Goal: Task Accomplishment & Management: Complete application form

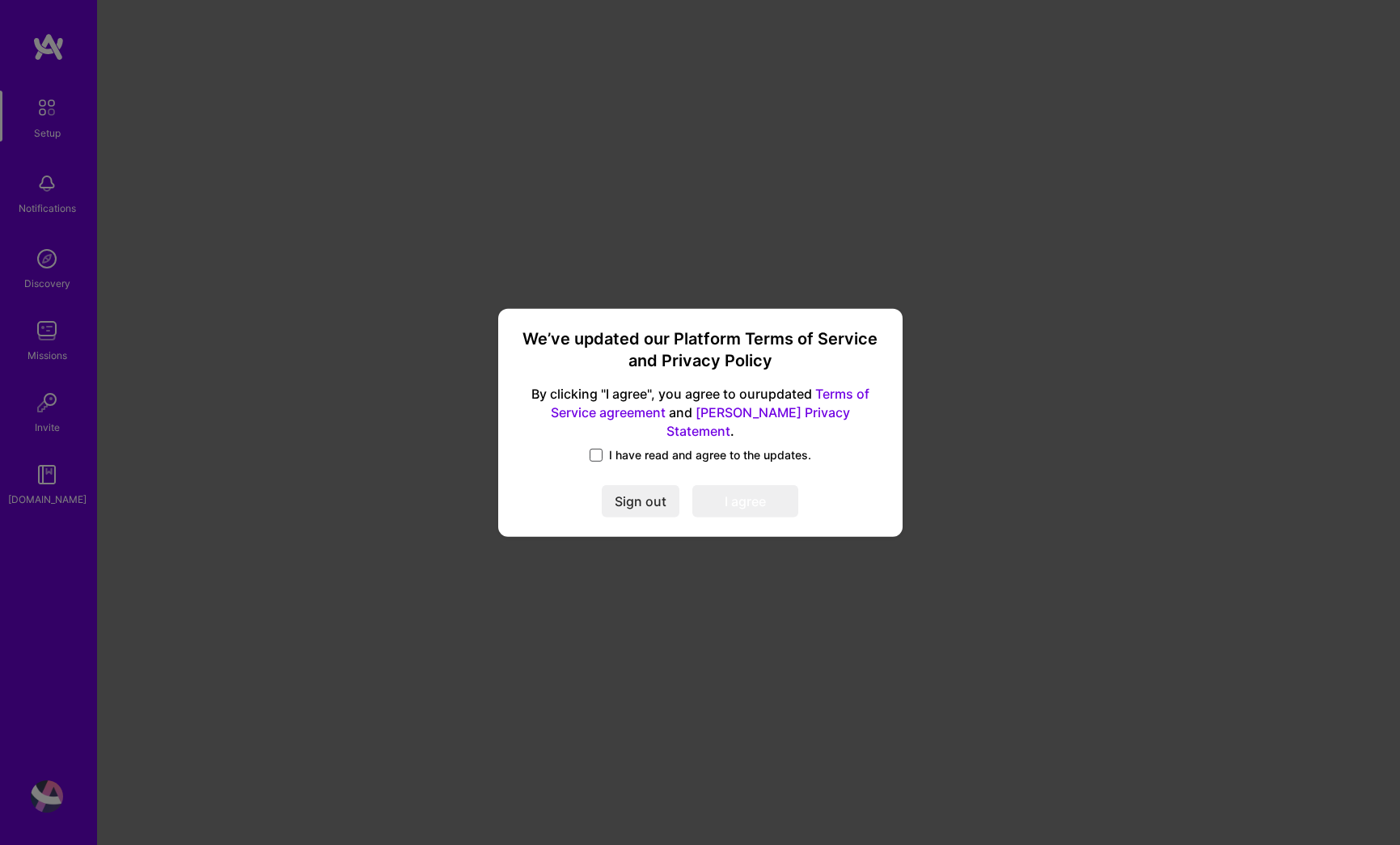
click at [594, 449] on span at bounding box center [596, 456] width 13 height 13
click at [0, 0] on input "I have read and agree to the updates." at bounding box center [0, 0] width 0 height 0
click at [759, 496] on button "I agree" at bounding box center [744, 501] width 106 height 32
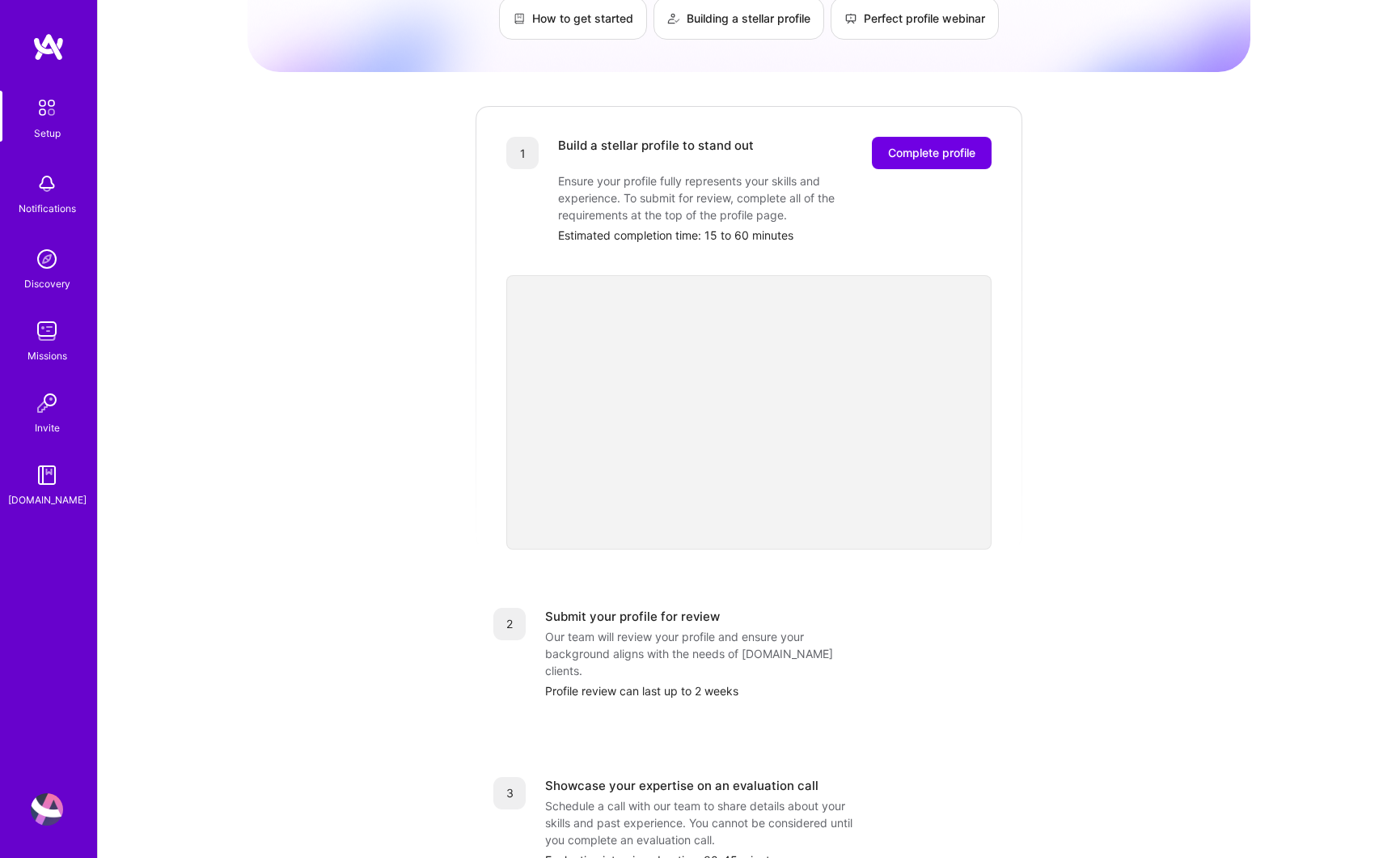
scroll to position [326, 0]
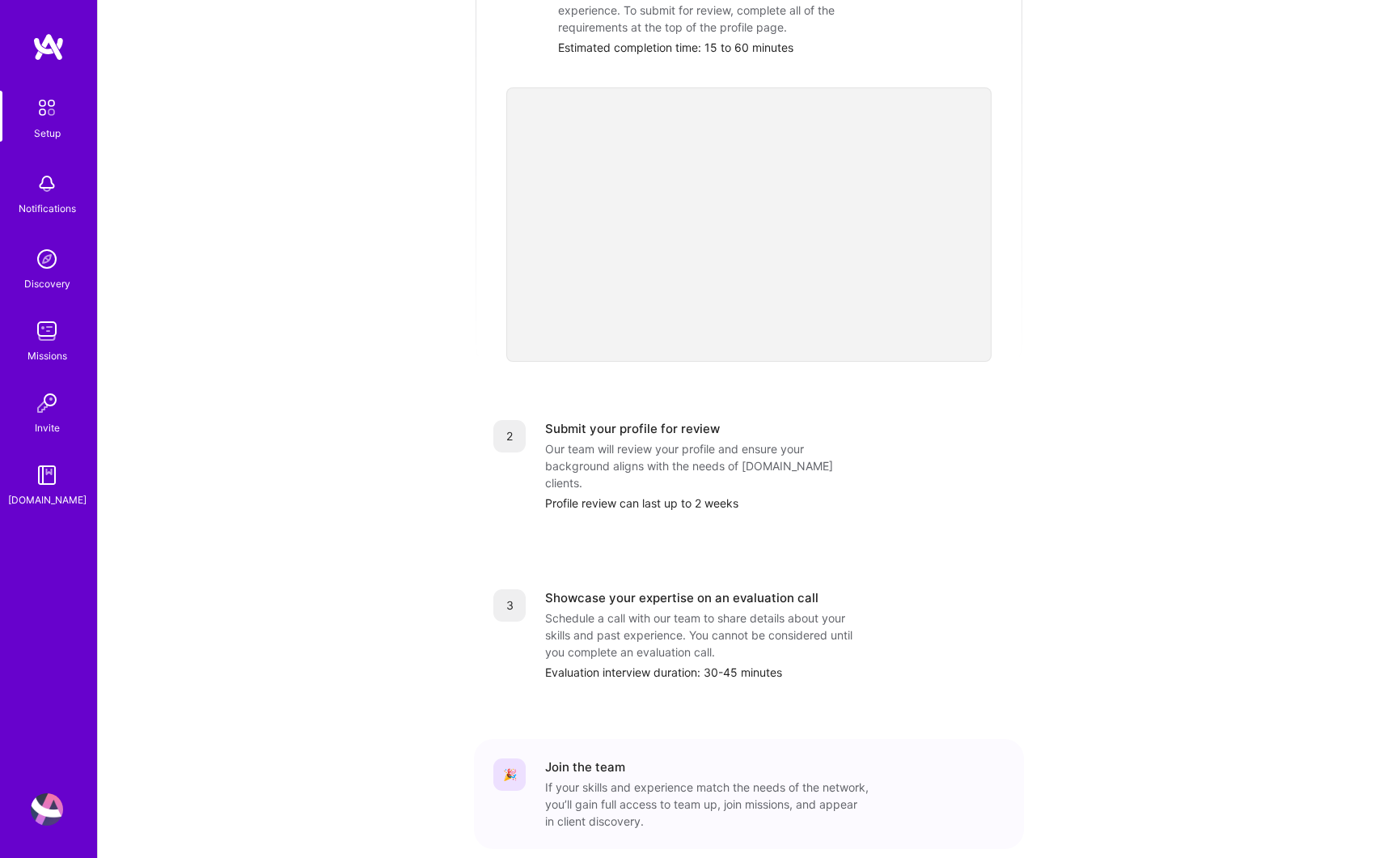
click at [42, 107] on img at bounding box center [47, 108] width 34 height 34
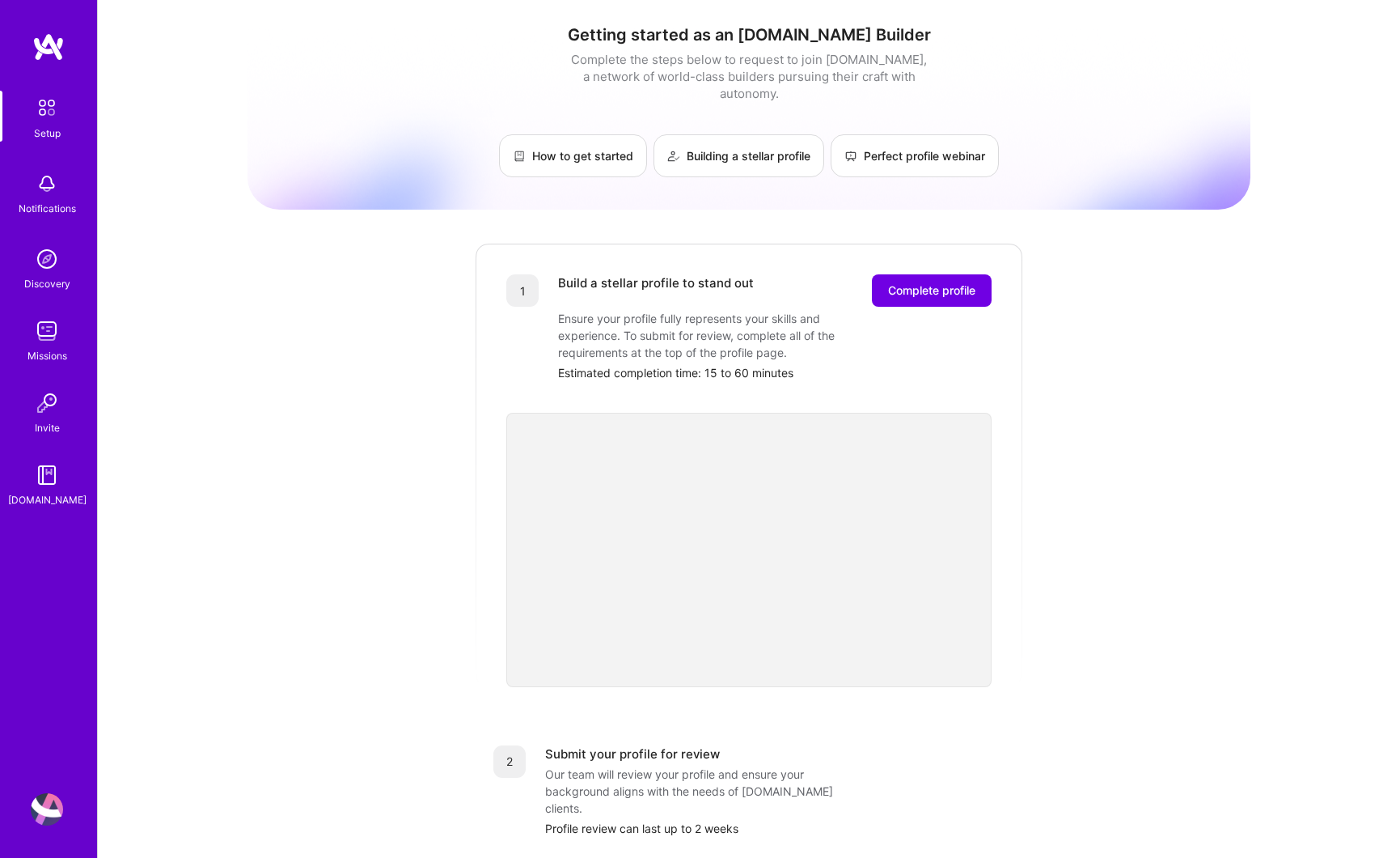
scroll to position [3, 0]
click at [951, 279] on span "Complete profile" at bounding box center [932, 287] width 88 height 16
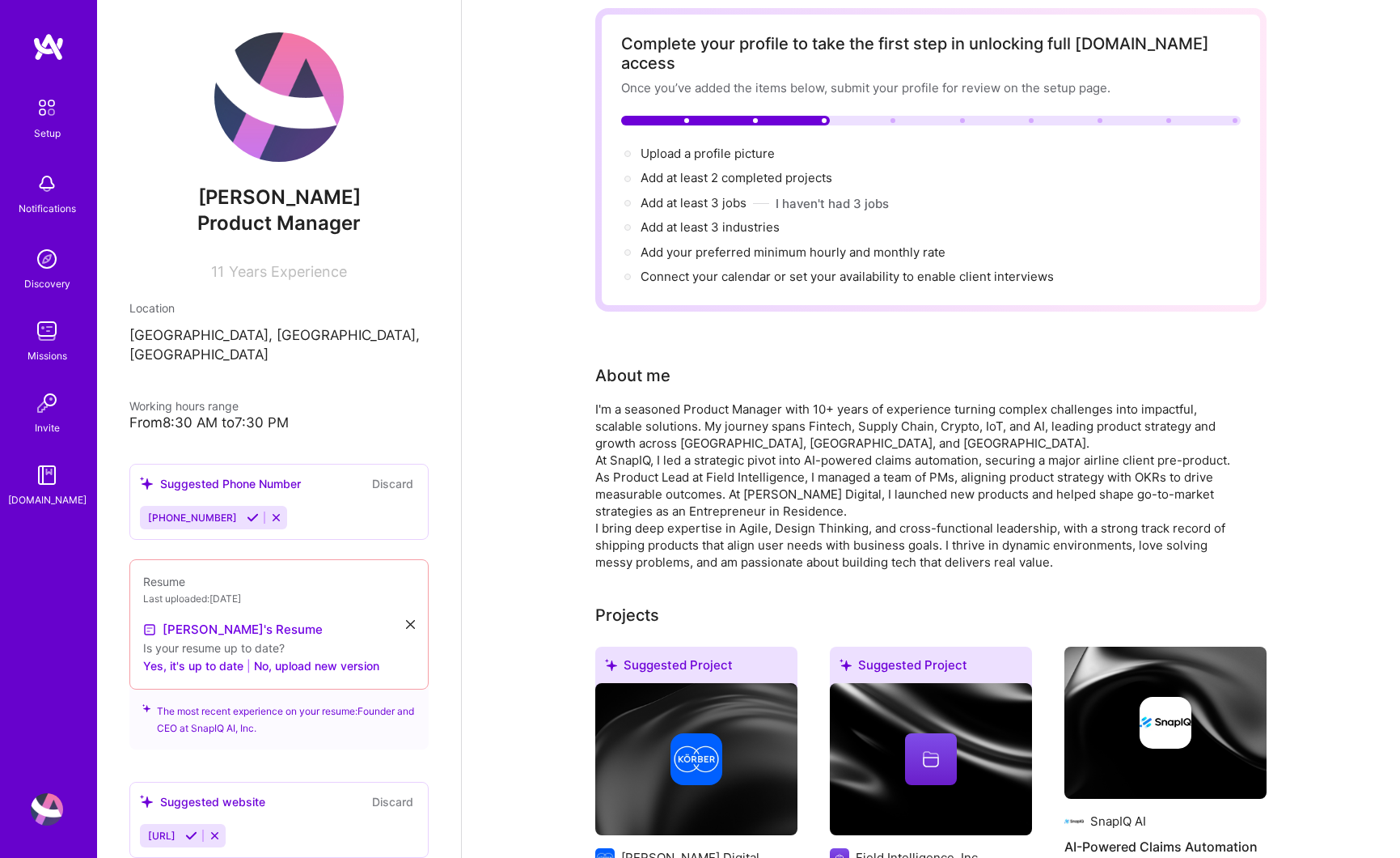
scroll to position [283, 0]
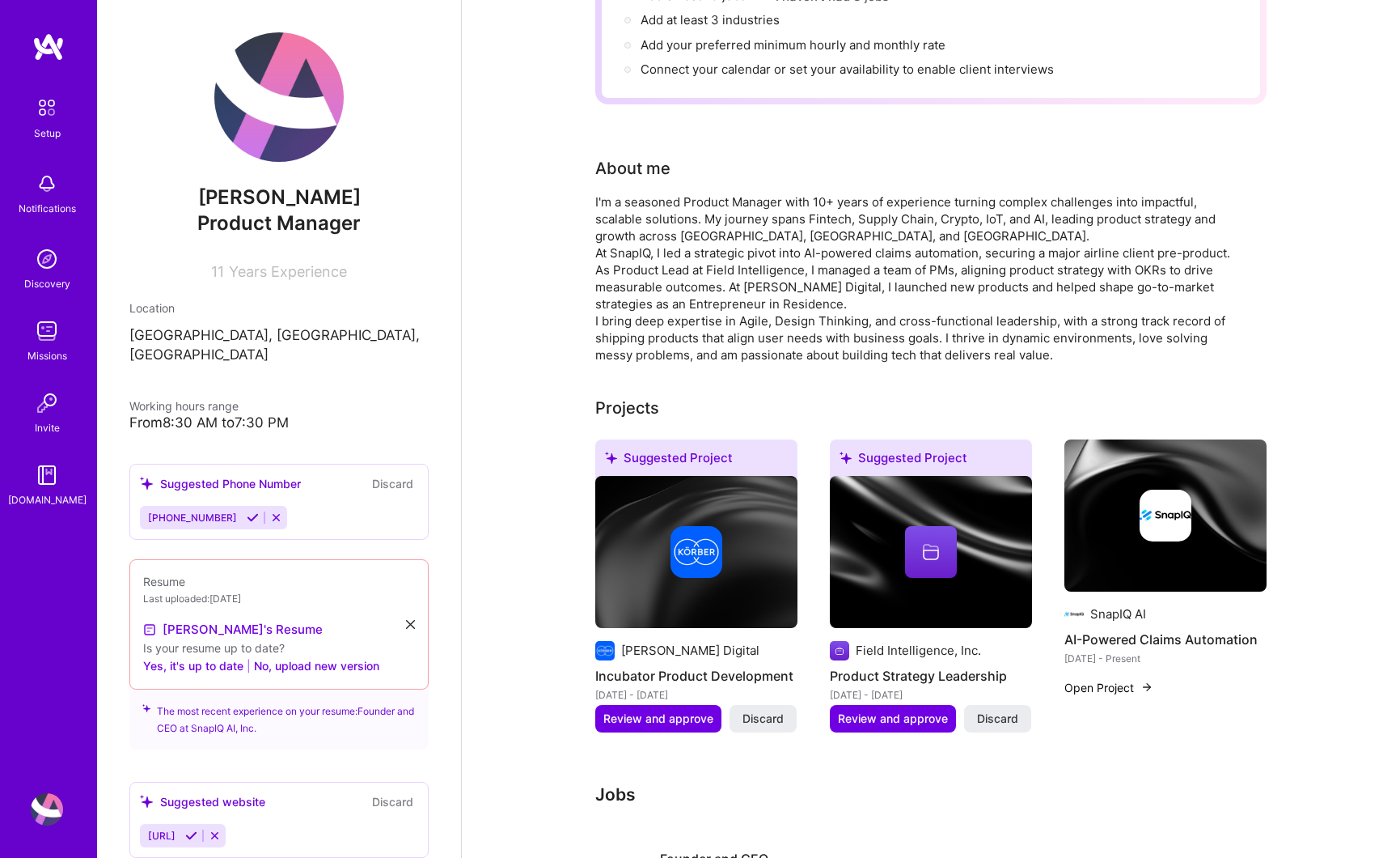
click at [406, 620] on icon at bounding box center [410, 624] width 9 height 9
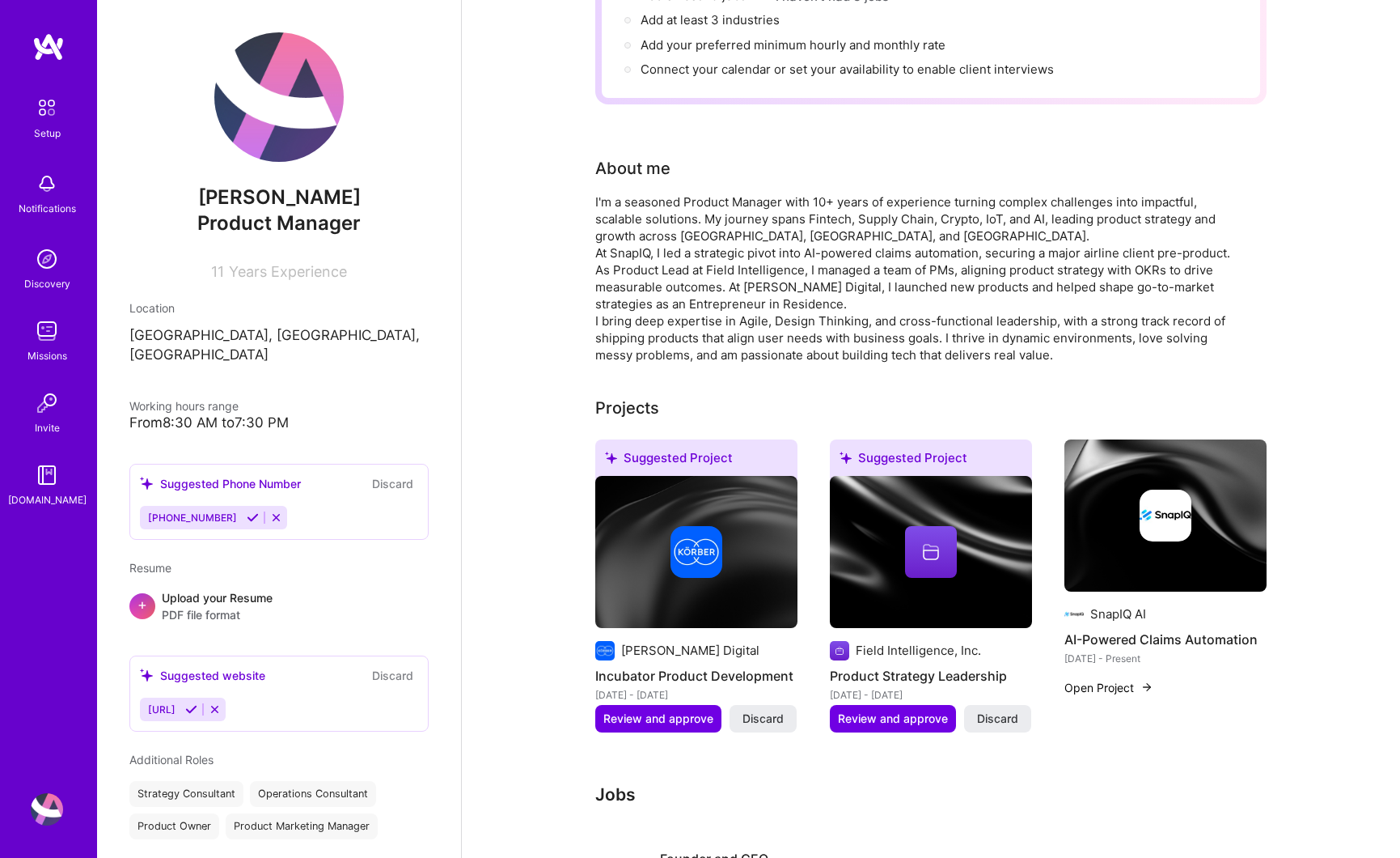
click at [212, 589] on div "Upload your Resume PDF file format" at bounding box center [217, 607] width 110 height 34
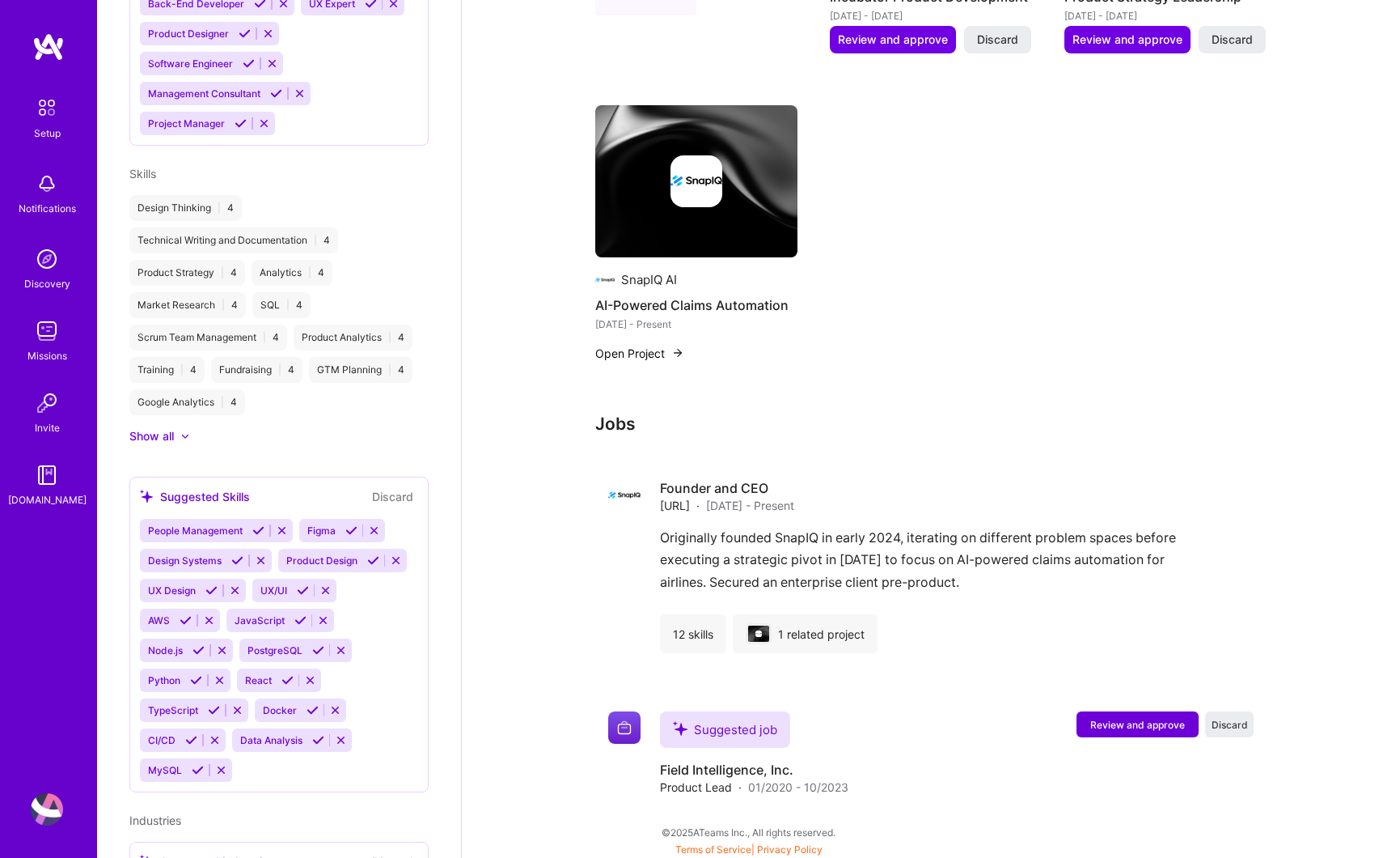
scroll to position [996, 0]
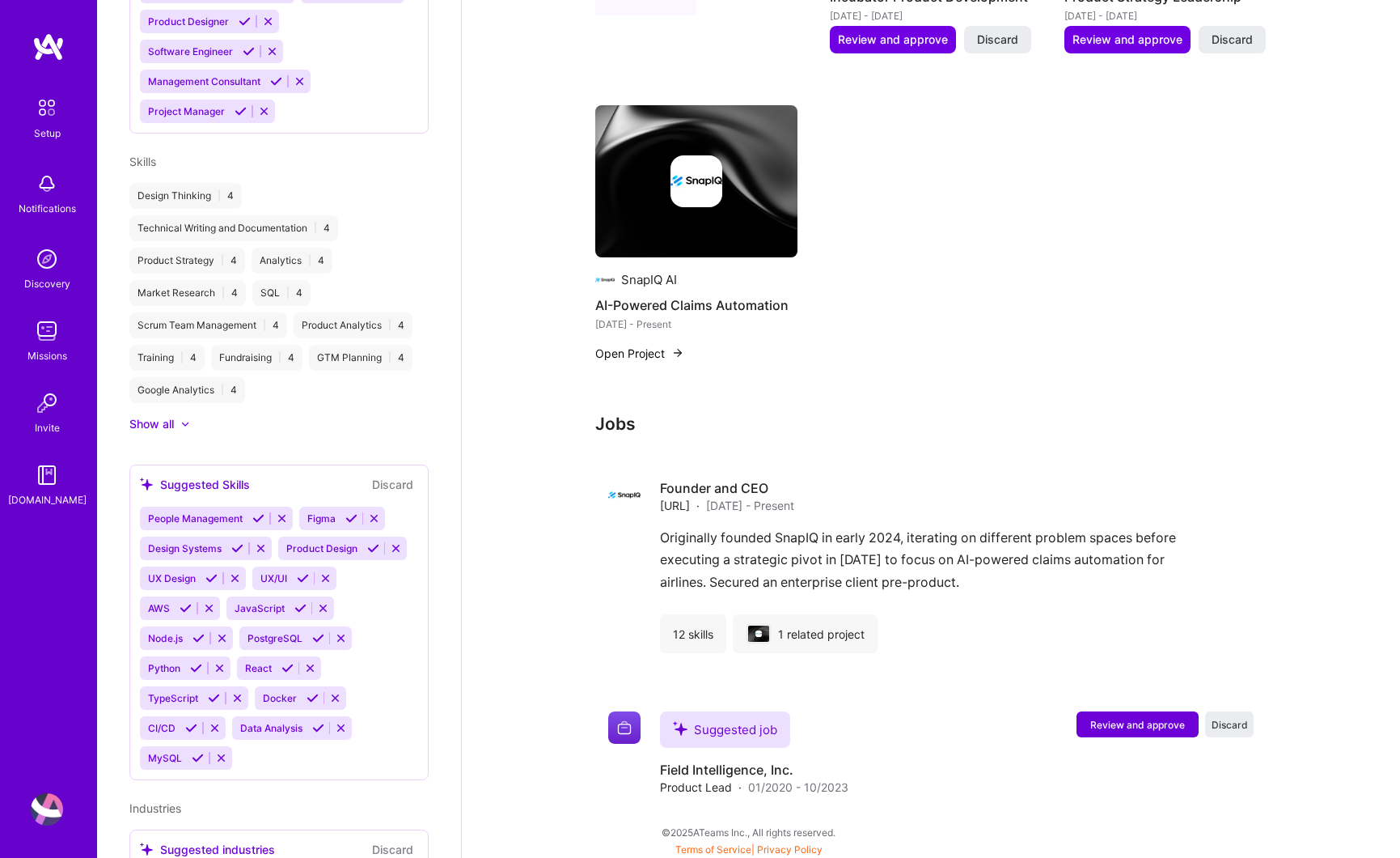
click at [240, 542] on icon at bounding box center [237, 548] width 12 height 12
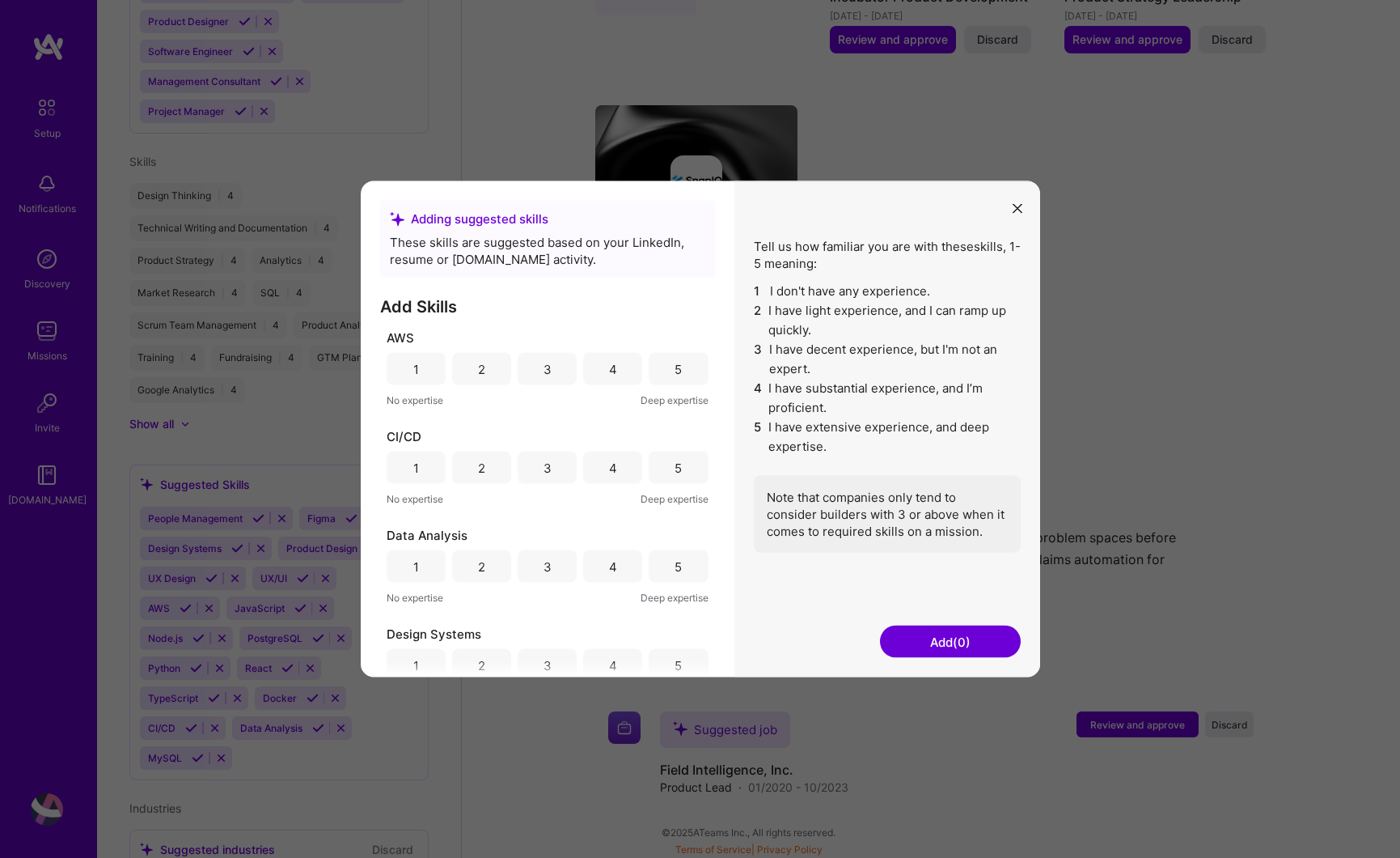
scroll to position [1004, 0]
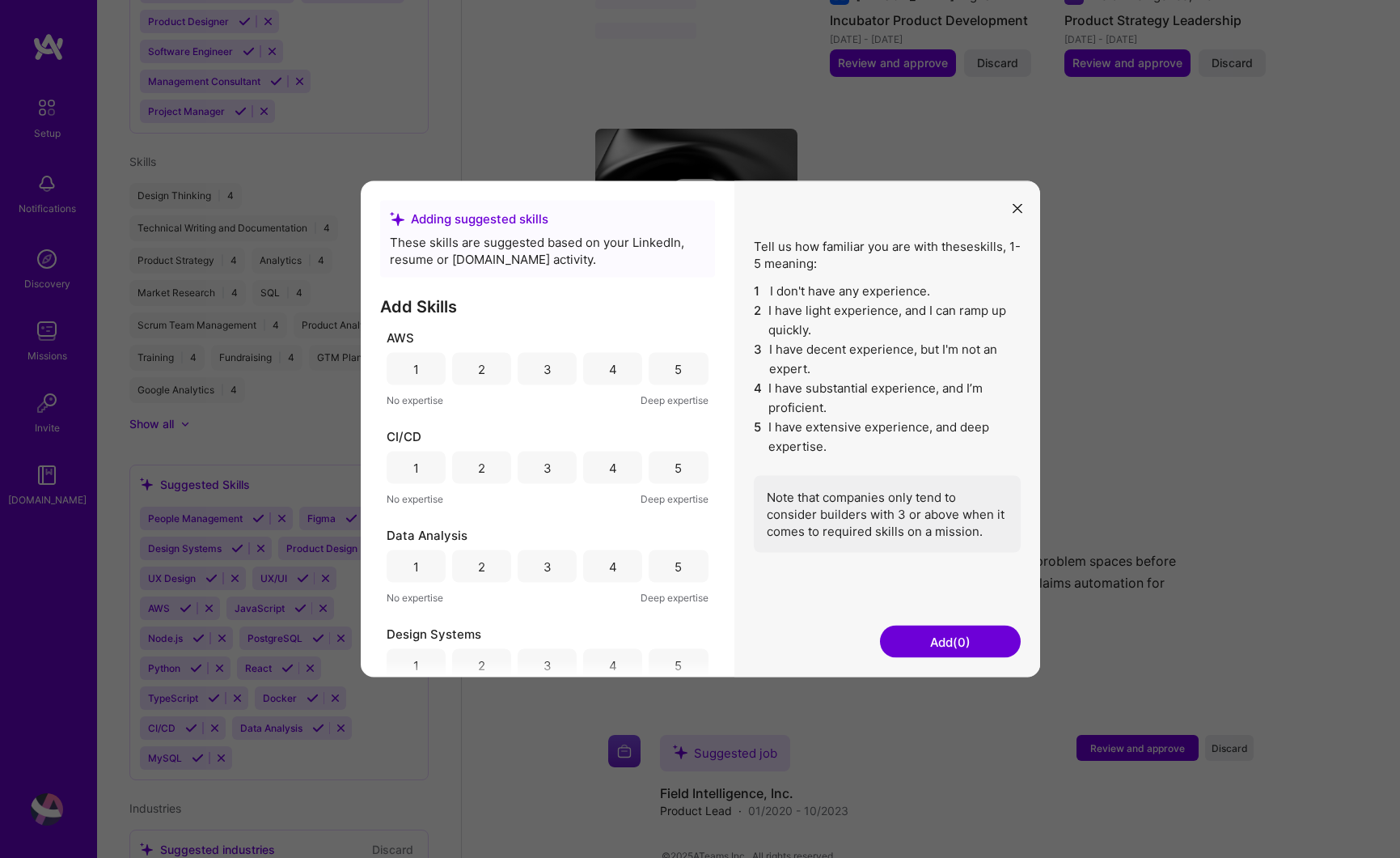
click at [944, 648] on button "Add (0)" at bounding box center [950, 642] width 141 height 32
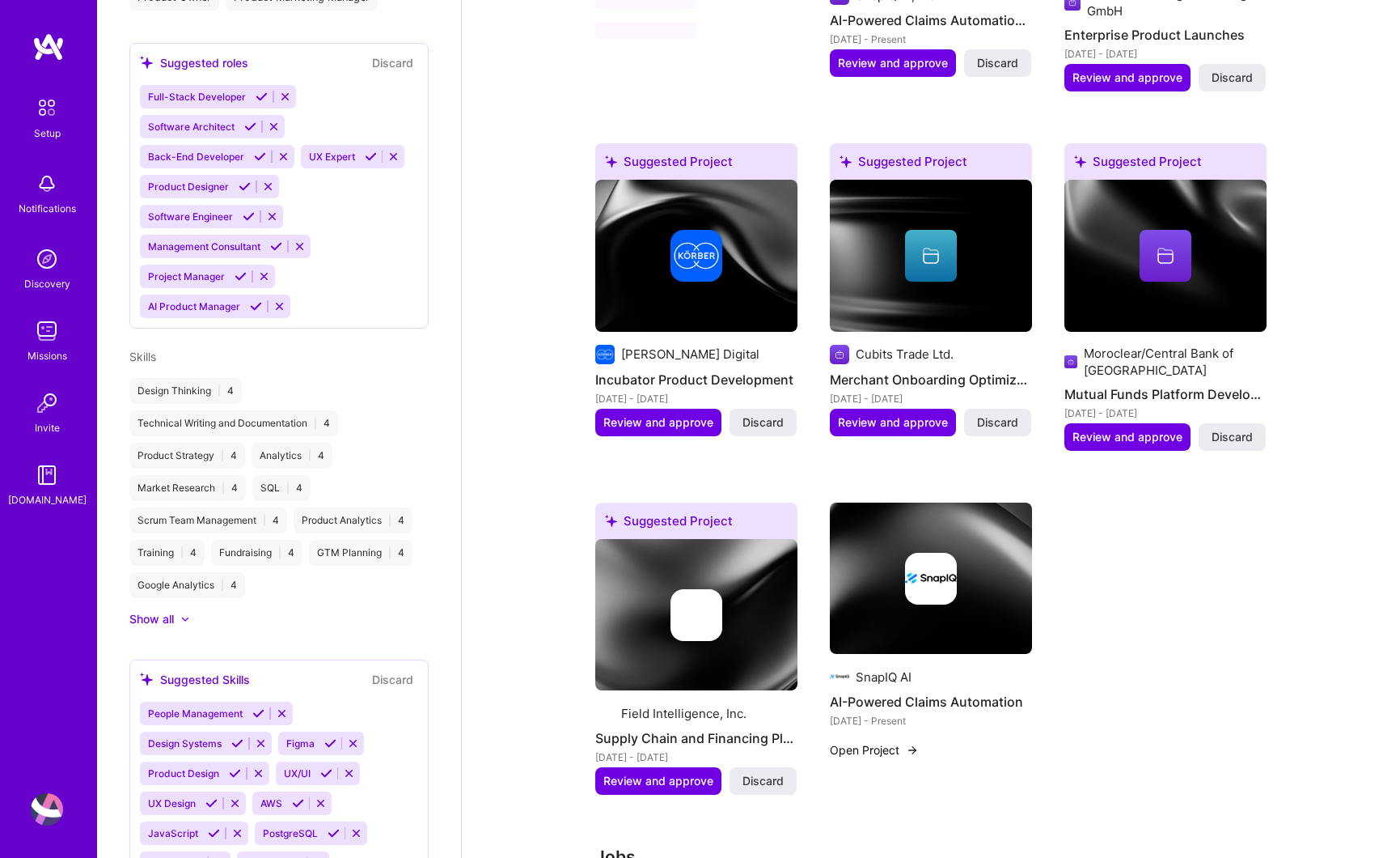
scroll to position [996, 0]
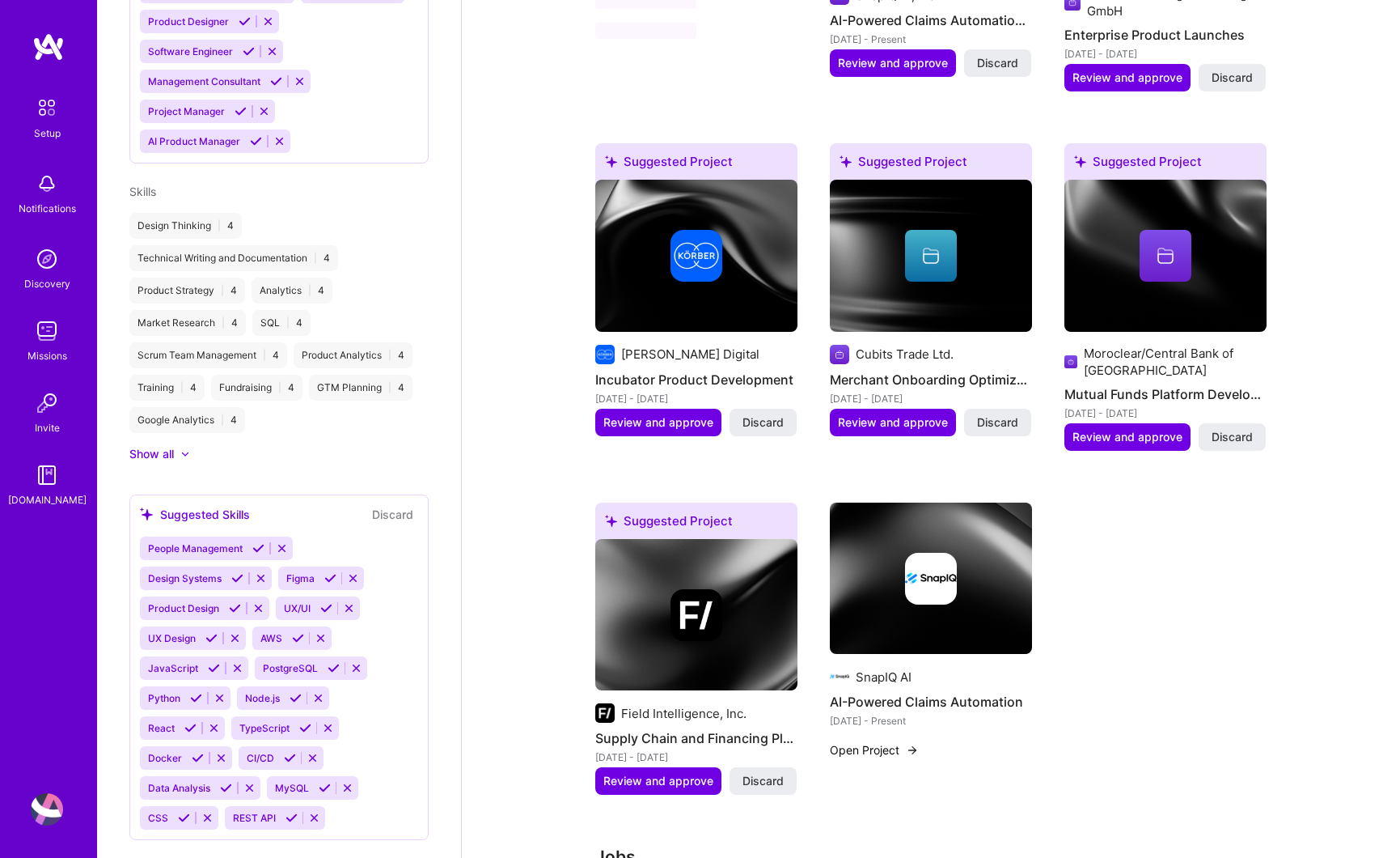
click at [256, 542] on icon at bounding box center [258, 548] width 12 height 12
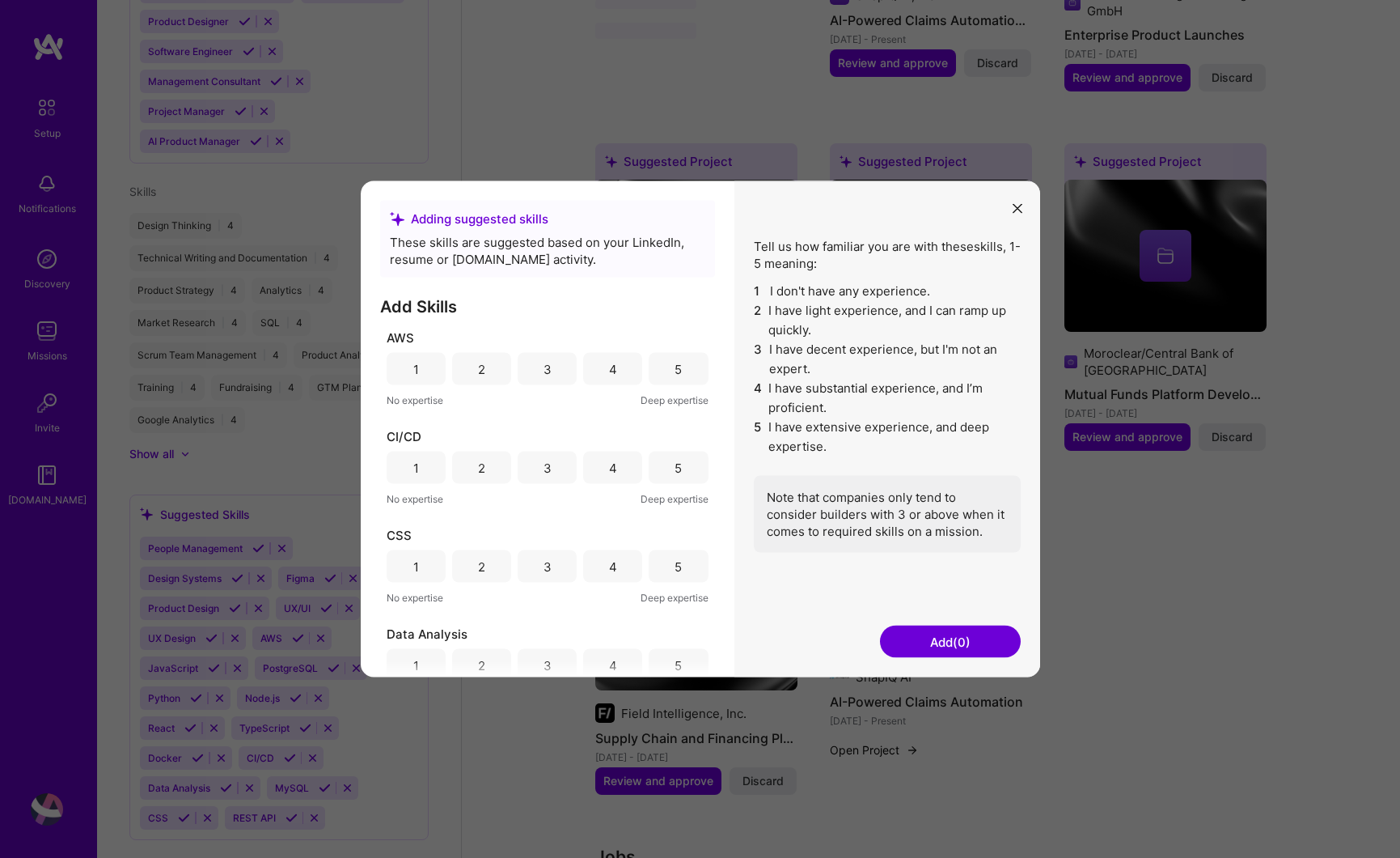
click at [956, 638] on button "Add (0)" at bounding box center [950, 642] width 141 height 32
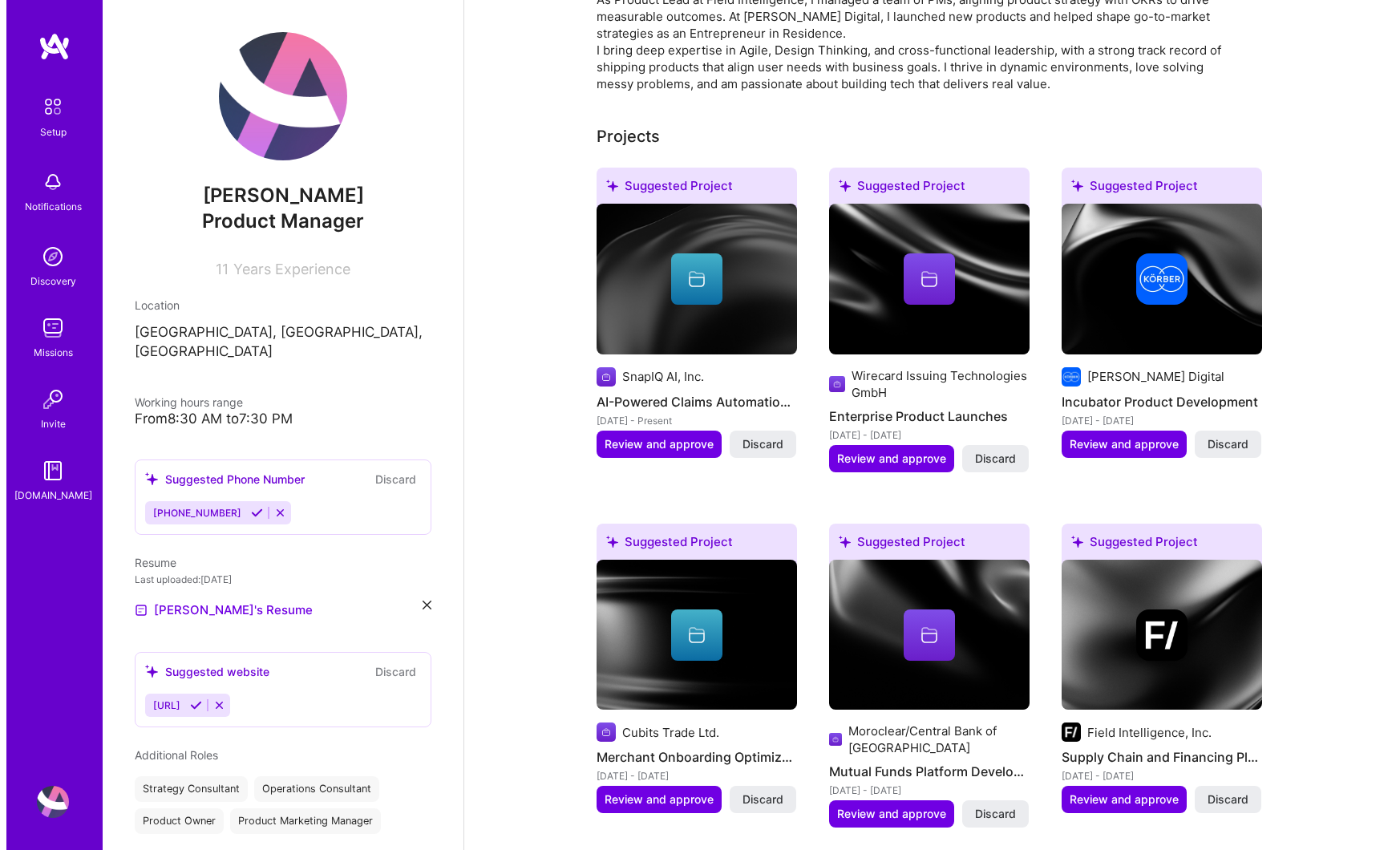
scroll to position [546, 0]
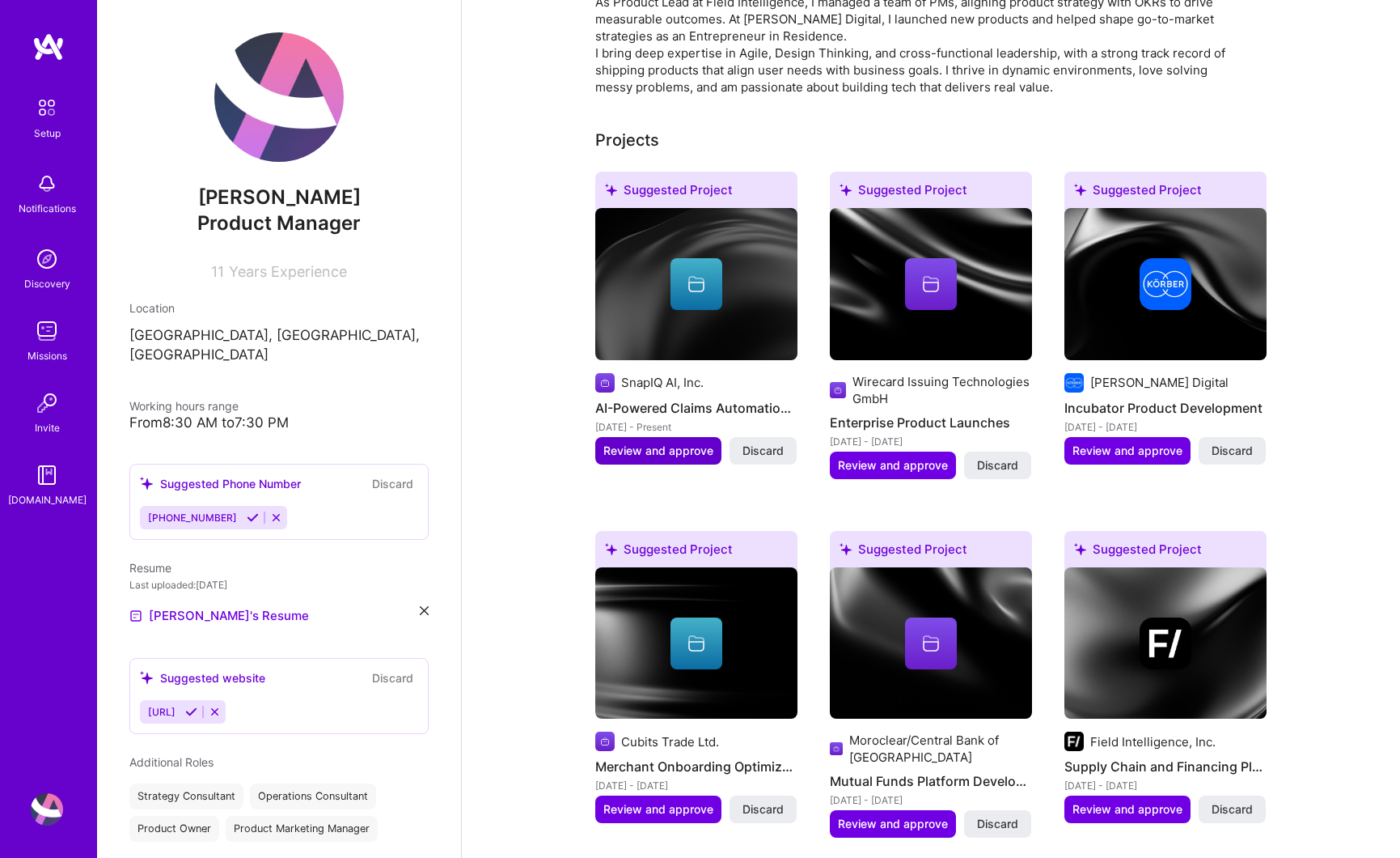
click at [650, 446] on span "Review and approve" at bounding box center [659, 450] width 110 height 16
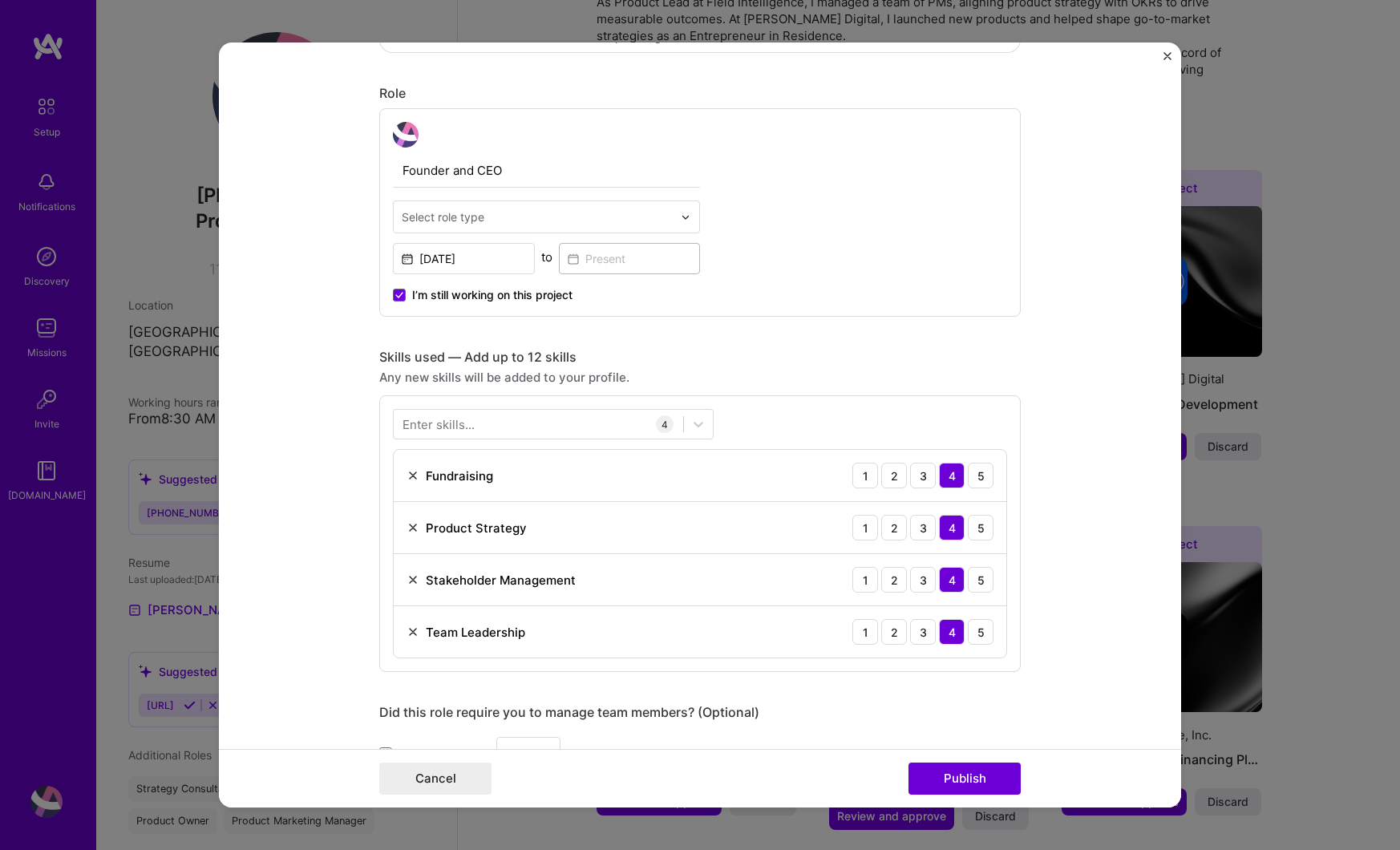
scroll to position [512, 0]
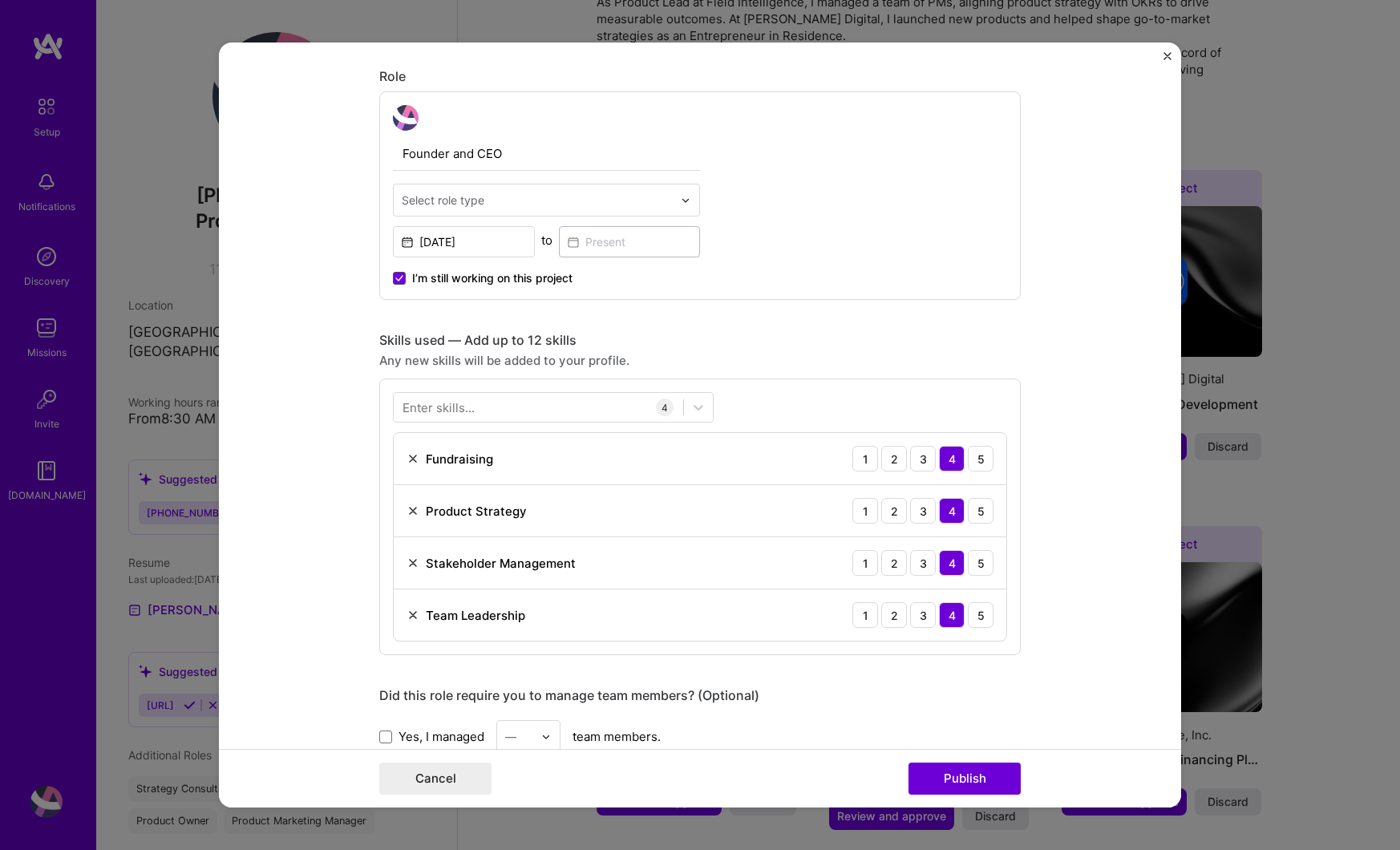
click at [395, 277] on icon at bounding box center [399, 277] width 8 height 7
click at [0, 0] on input "I’m still working on this project" at bounding box center [0, 0] width 0 height 0
click at [598, 242] on input at bounding box center [629, 242] width 142 height 31
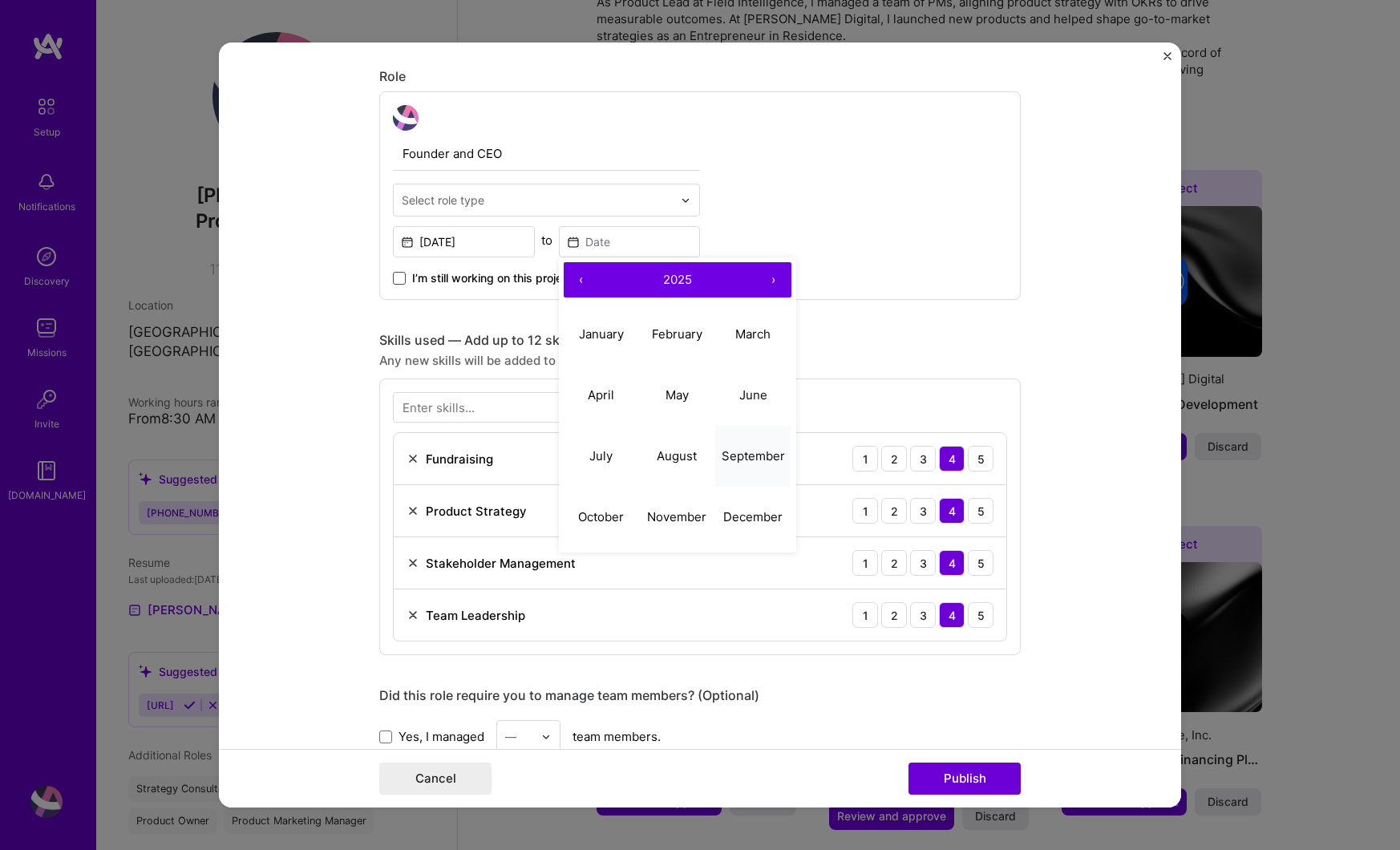
click at [747, 460] on abbr "September" at bounding box center [753, 456] width 63 height 15
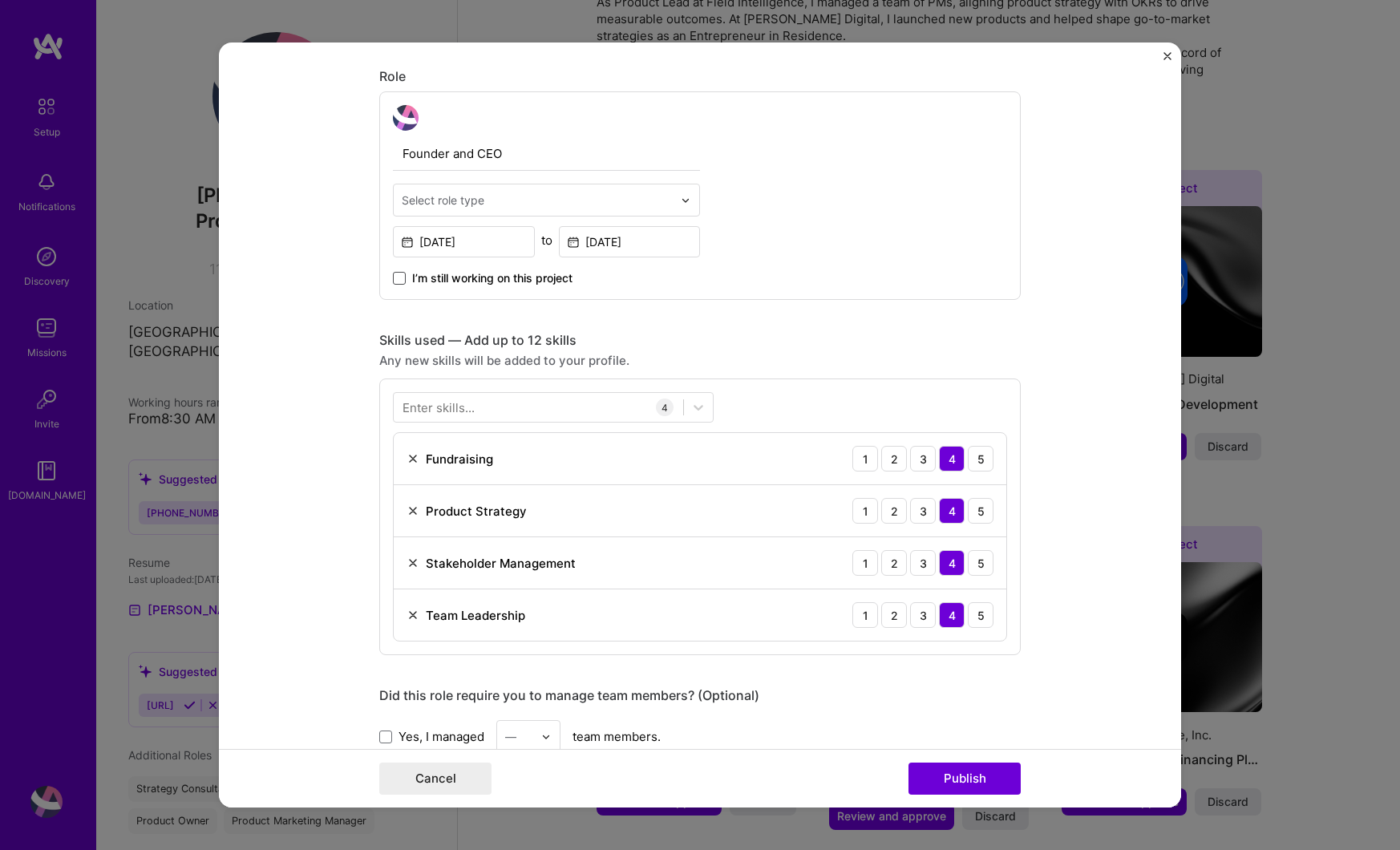
type input "[DATE]"
click at [488, 202] on input "text" at bounding box center [537, 200] width 271 height 17
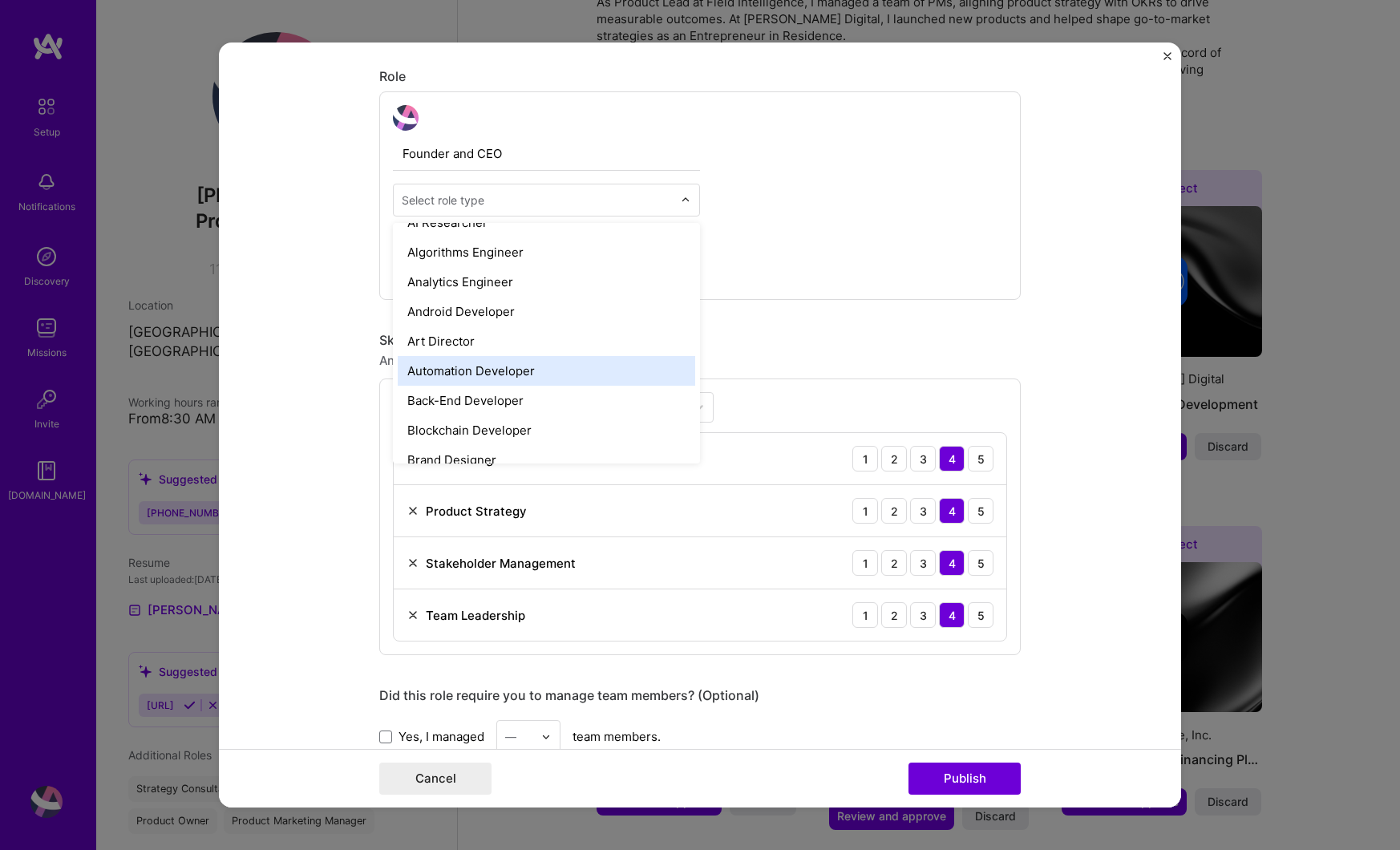
scroll to position [0, 0]
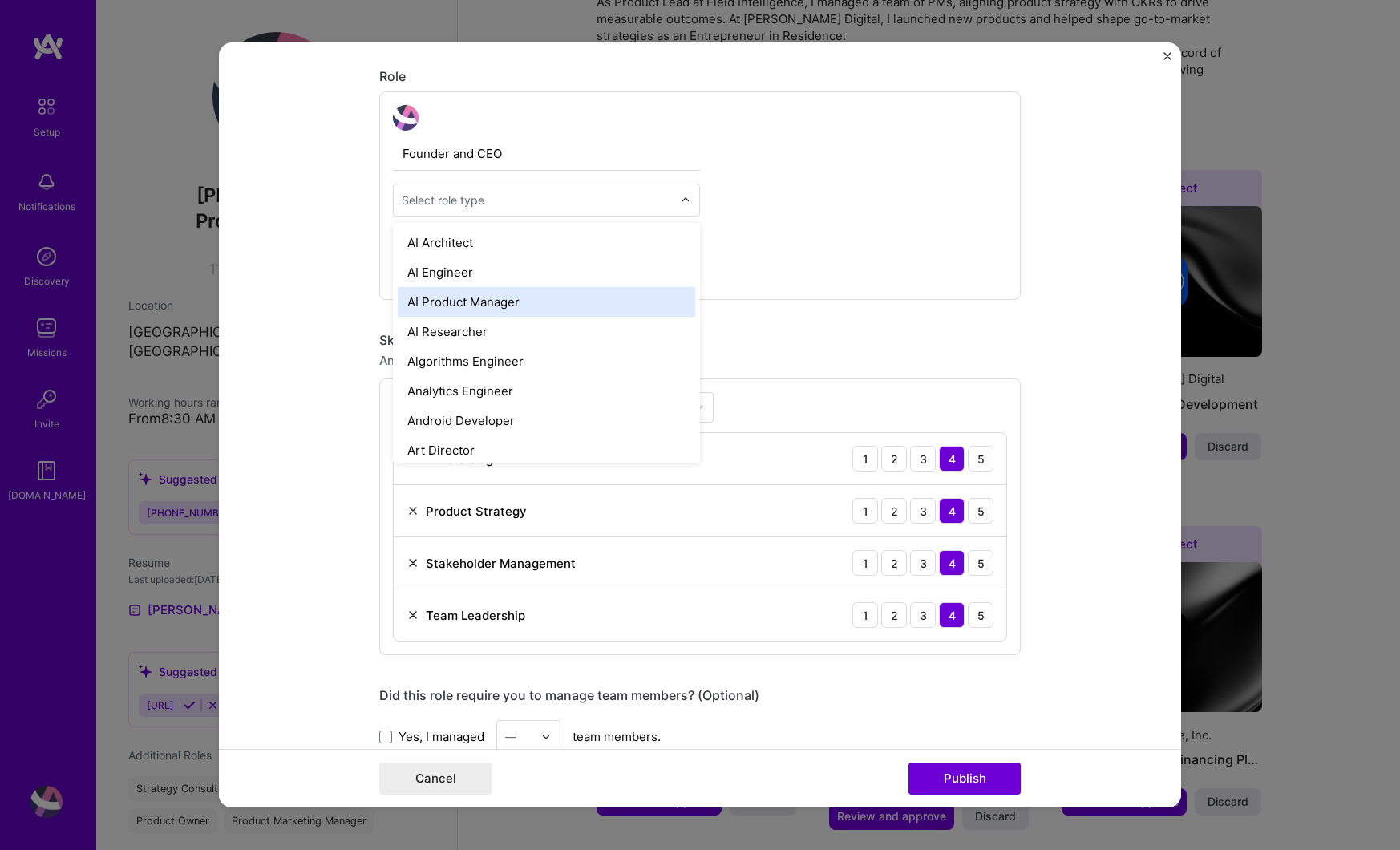
click at [835, 261] on div "Founder and CEO option AI Product Manager focused, 3 of 70. 70 results availabl…" at bounding box center [700, 195] width 642 height 208
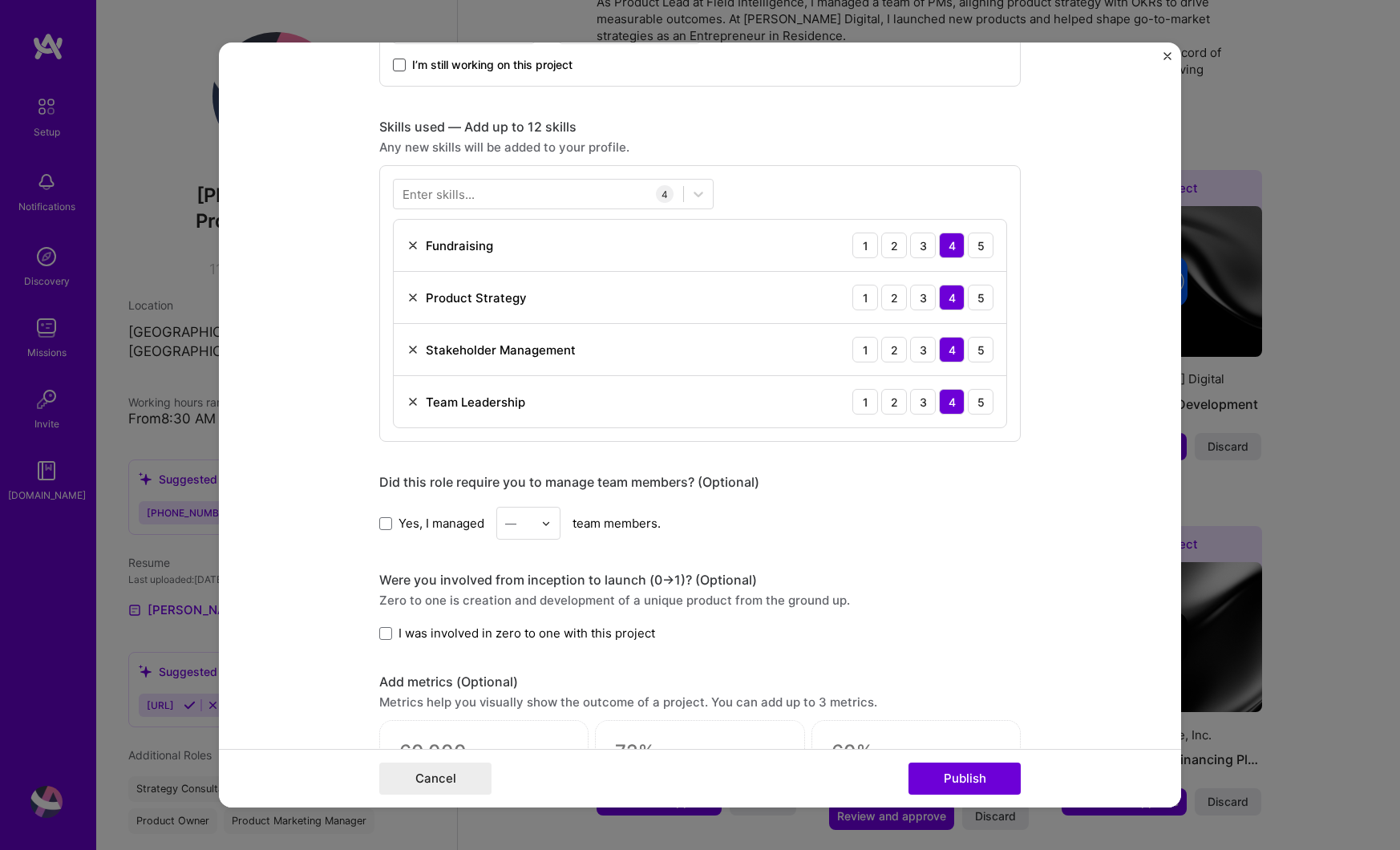
scroll to position [769, 0]
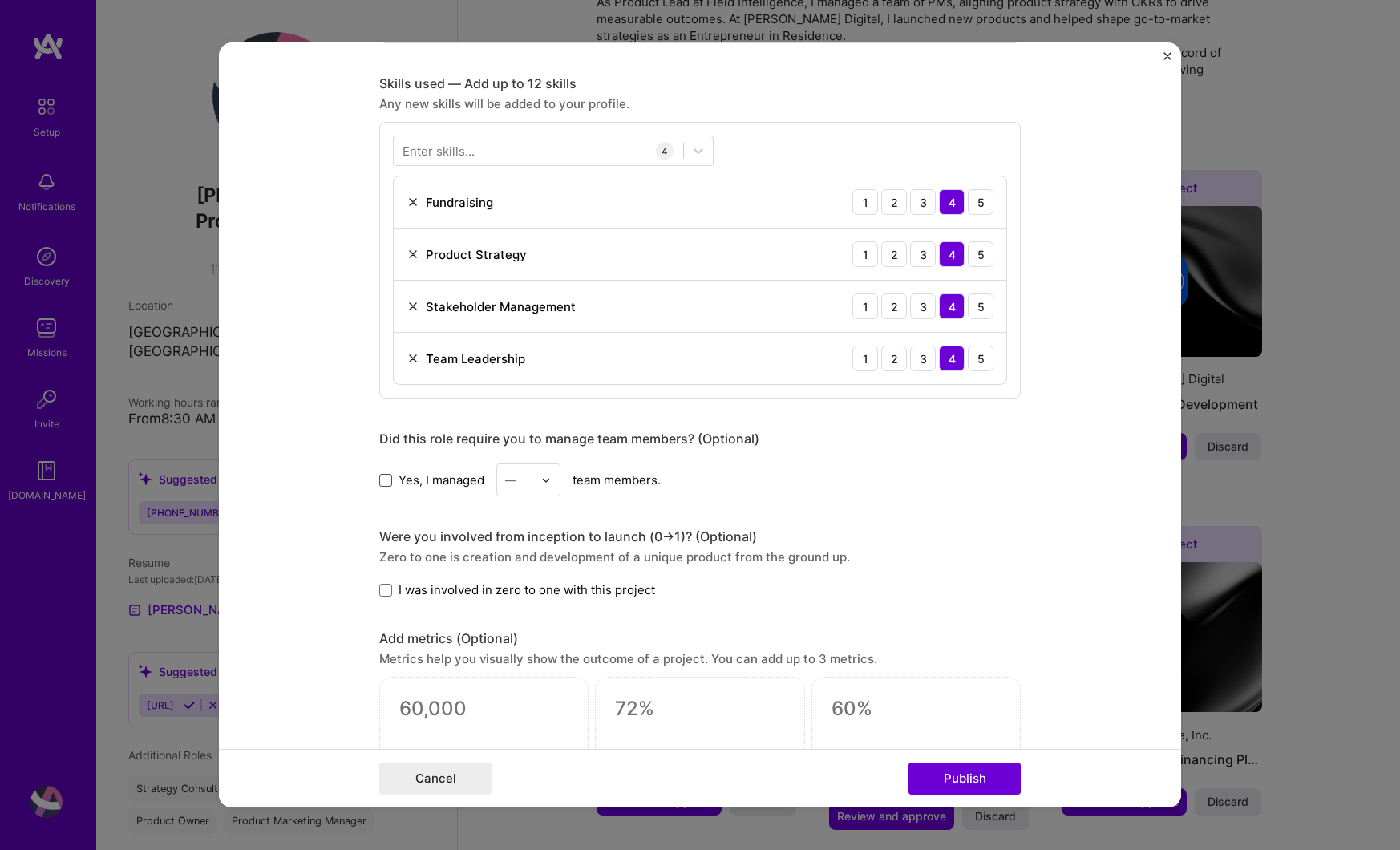
click at [381, 481] on span at bounding box center [386, 480] width 13 height 13
click at [0, 0] on input "Yes, I managed" at bounding box center [0, 0] width 0 height 0
click at [544, 480] on img at bounding box center [546, 480] width 9 height 9
click at [526, 579] on div "3" at bounding box center [528, 581] width 55 height 29
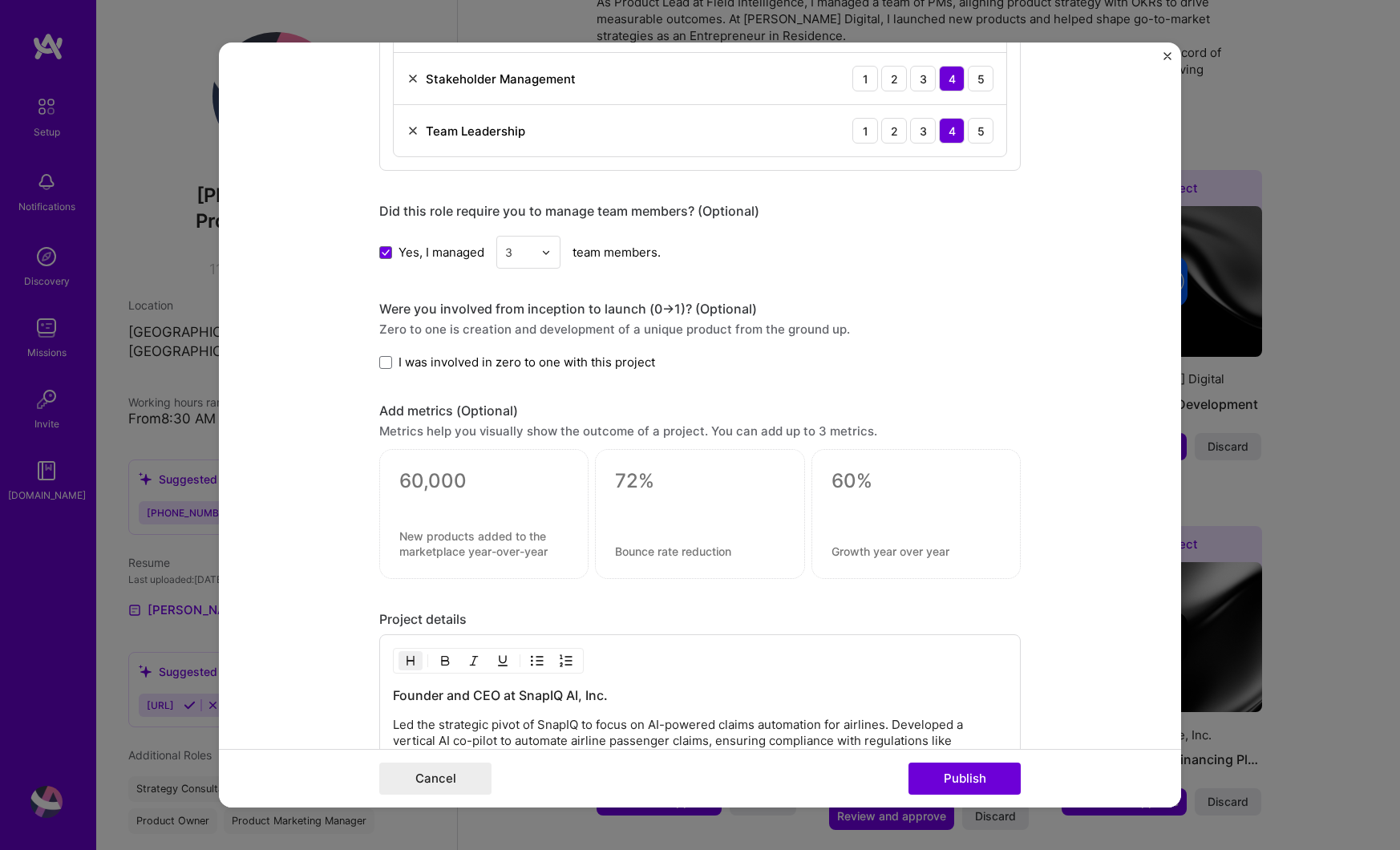
scroll to position [1045, 0]
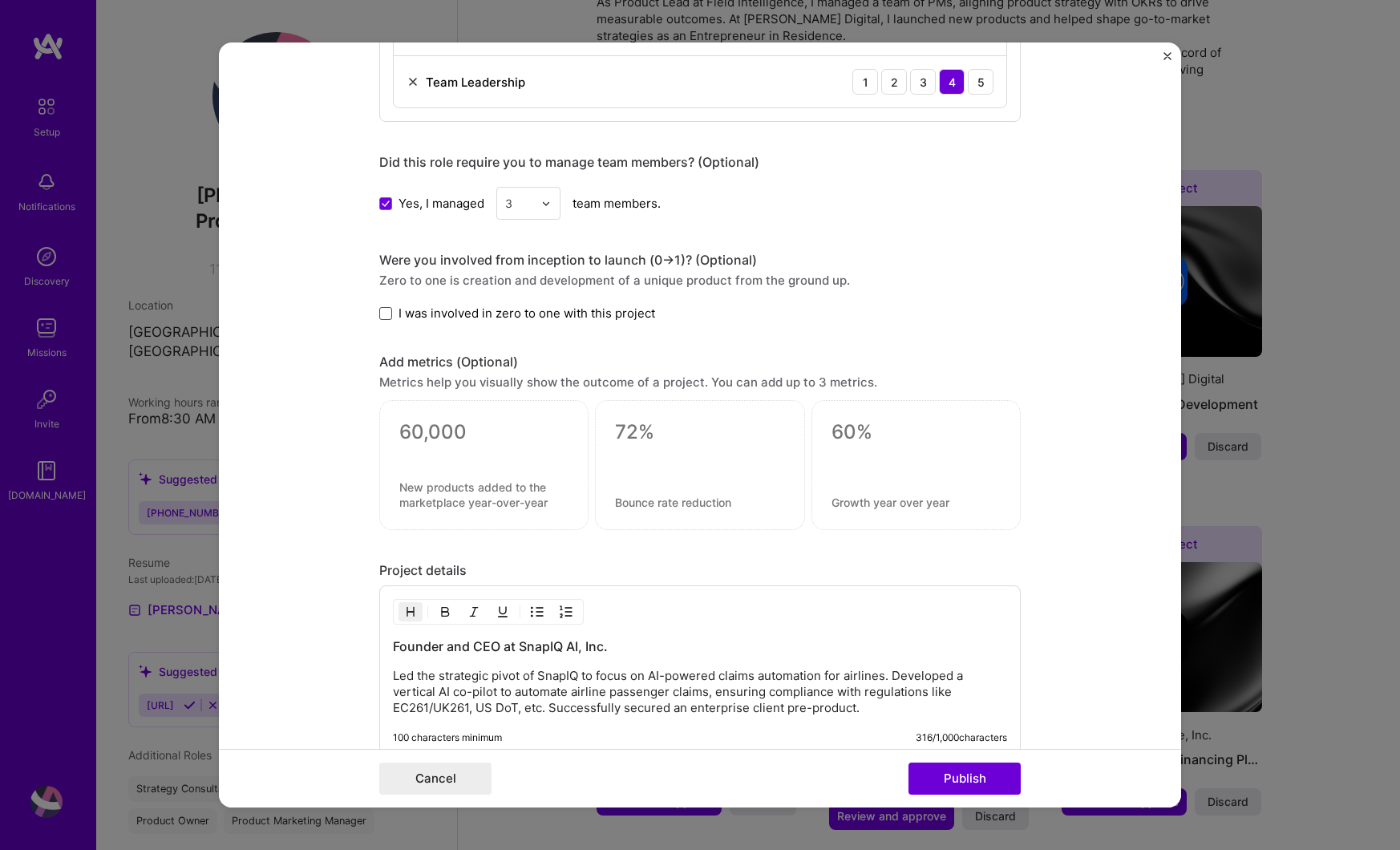
click at [381, 311] on span at bounding box center [386, 313] width 13 height 13
click at [0, 0] on input "I was involved in zero to one with this project" at bounding box center [0, 0] width 0 height 0
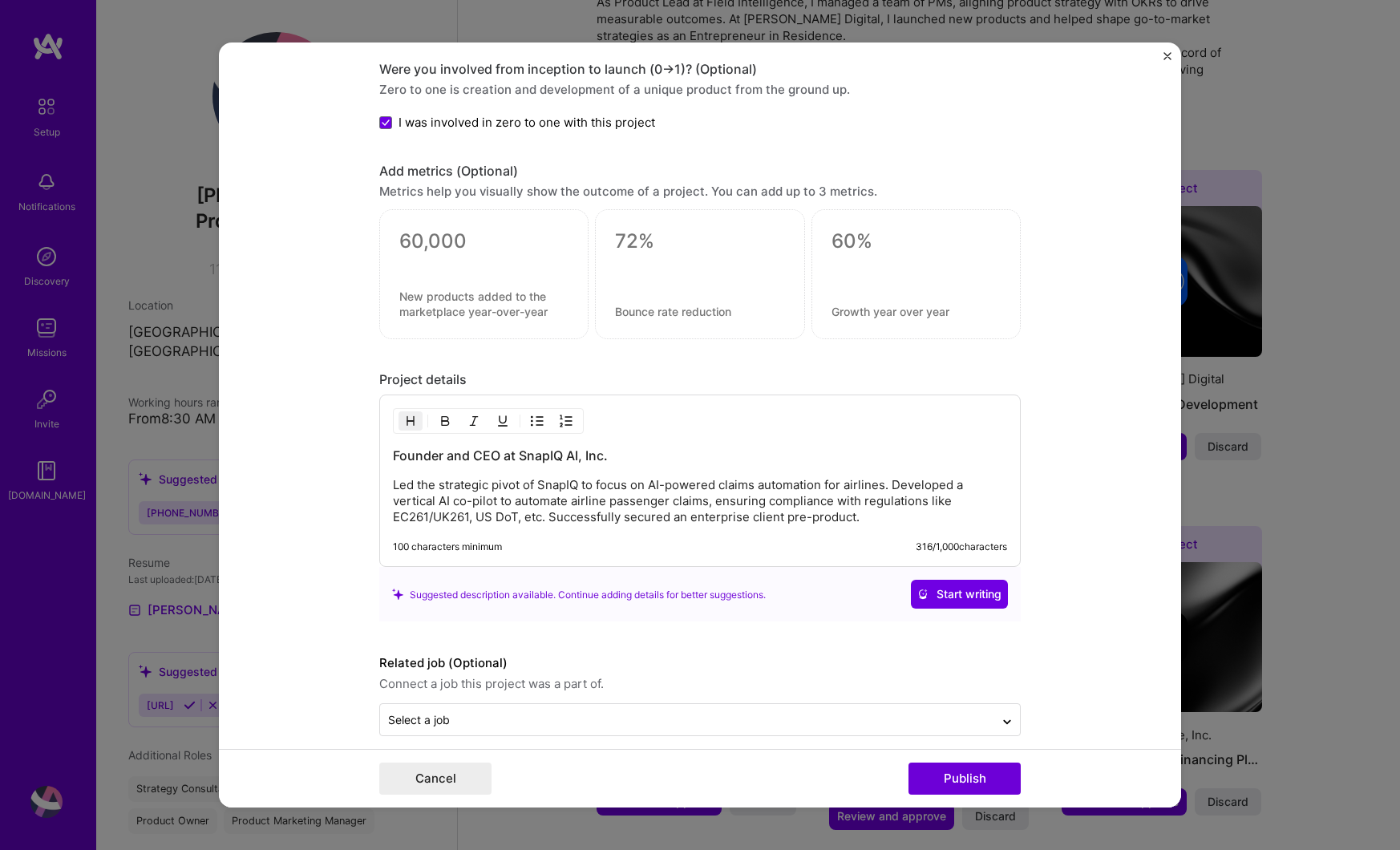
scroll to position [1251, 0]
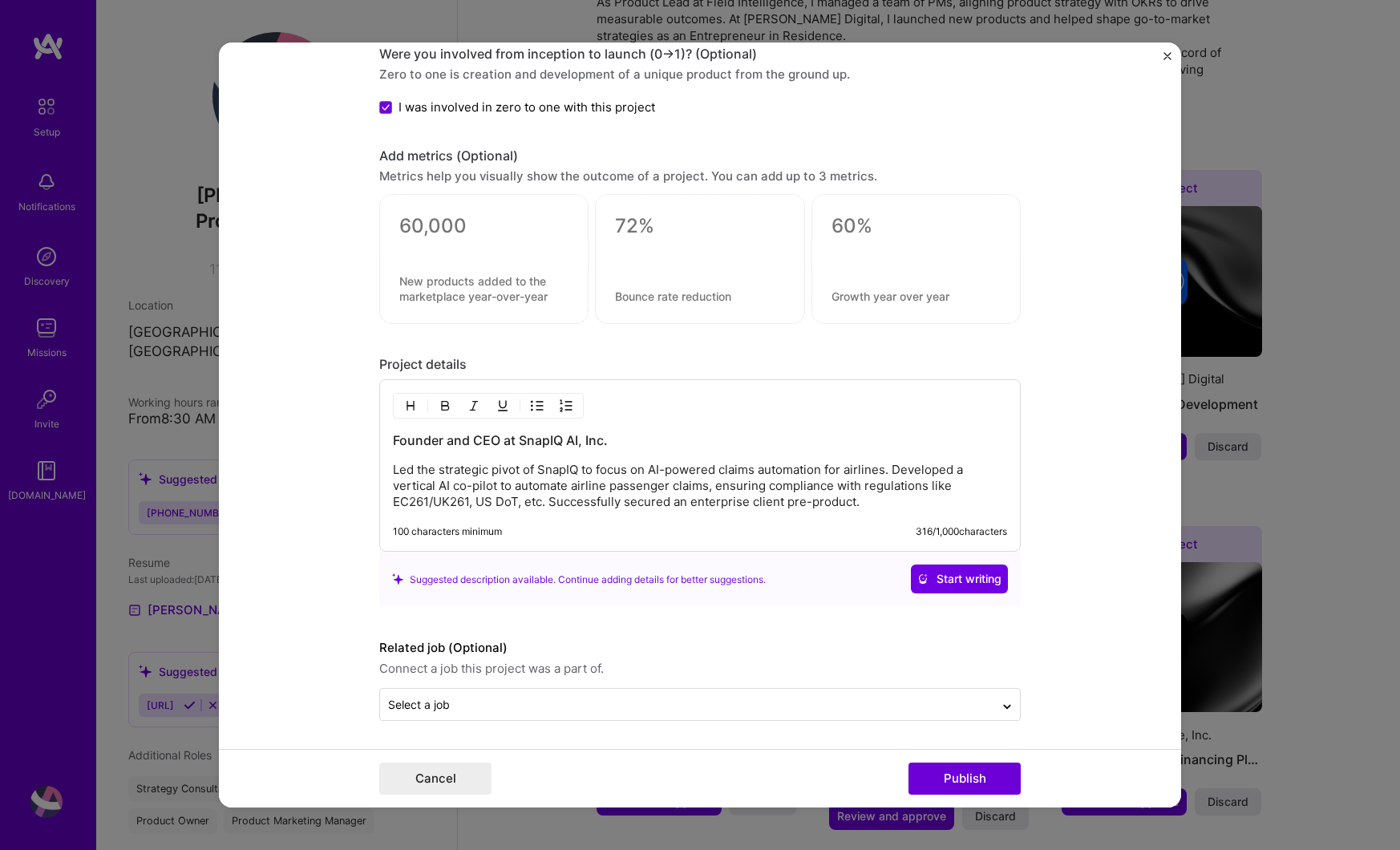
click at [645, 495] on p "Led the strategic pivot of SnapIQ to focus on AI-powered claims automation for …" at bounding box center [699, 485] width 614 height 48
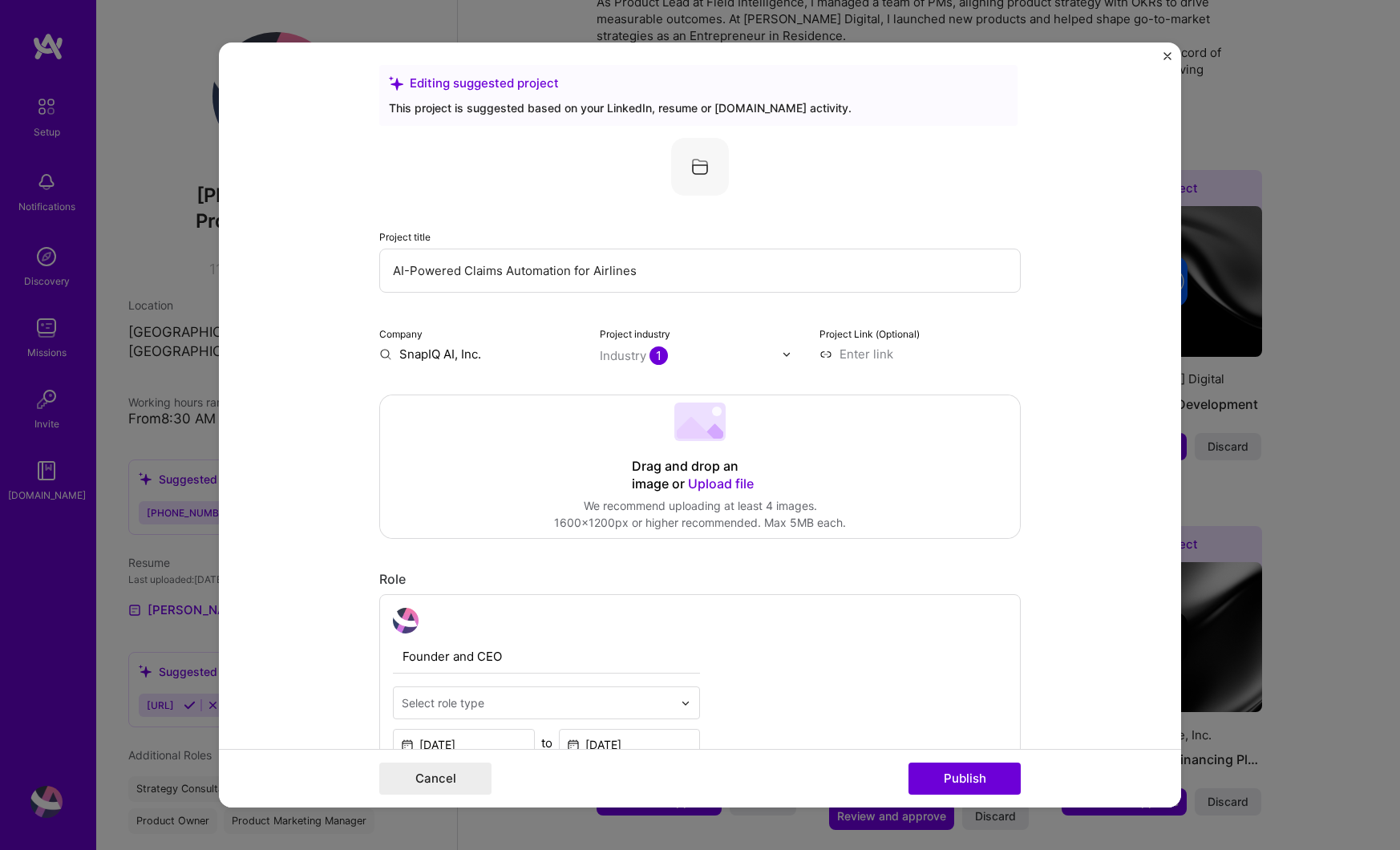
scroll to position [0, 0]
